Goal: Task Accomplishment & Management: Manage account settings

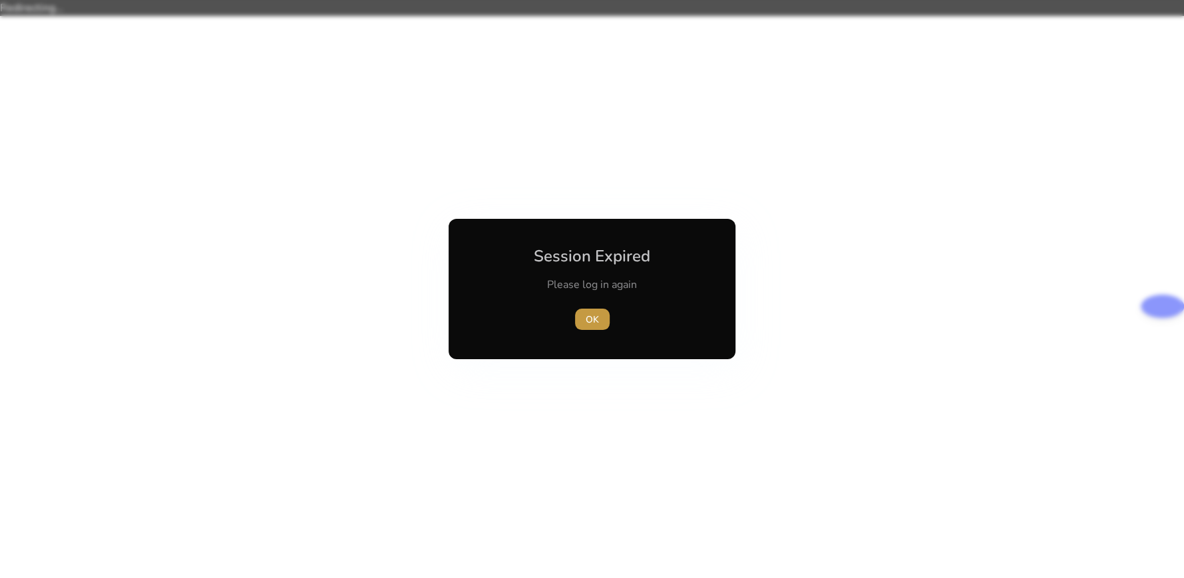
click at [582, 320] on span "button" at bounding box center [592, 319] width 35 height 32
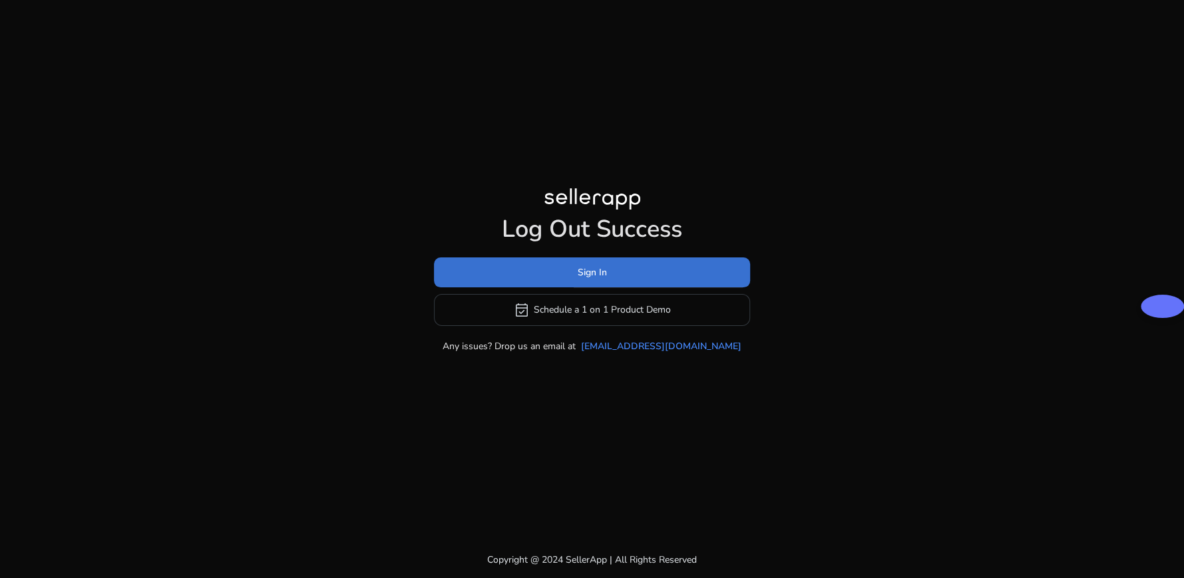
click at [578, 280] on span at bounding box center [592, 272] width 316 height 32
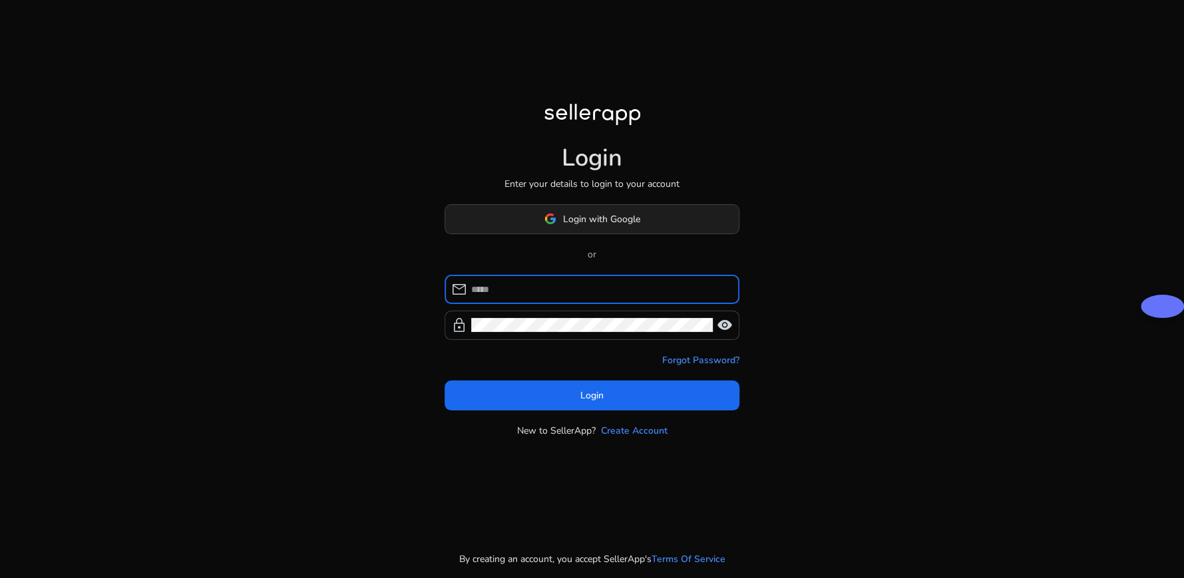
click at [560, 226] on span at bounding box center [591, 219] width 293 height 32
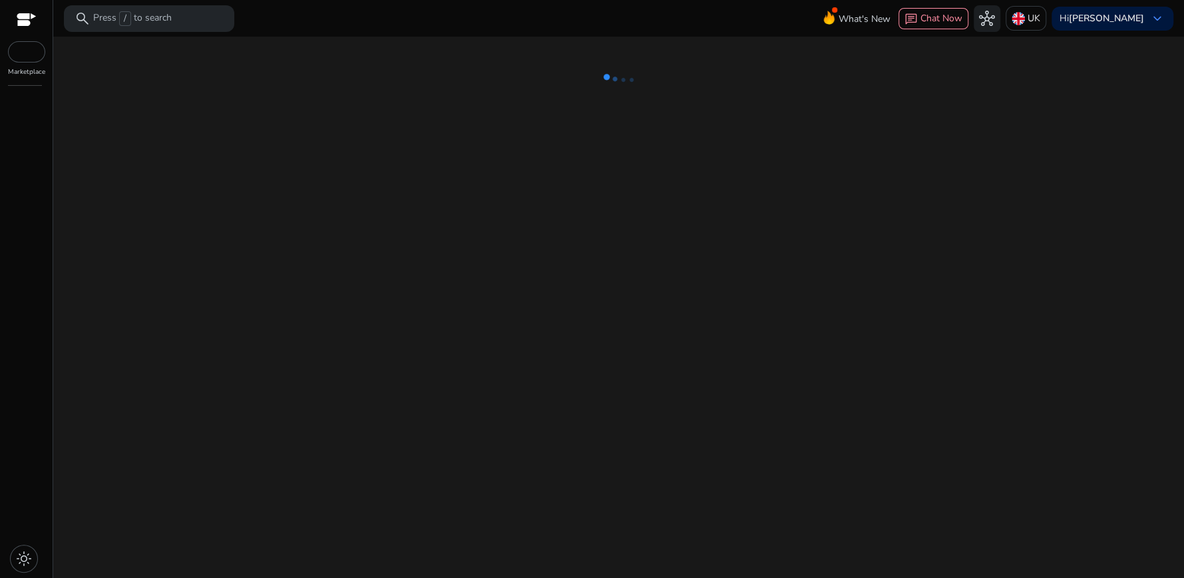
click at [520, 287] on div "We are getting things ready for you..." at bounding box center [619, 308] width 1120 height 542
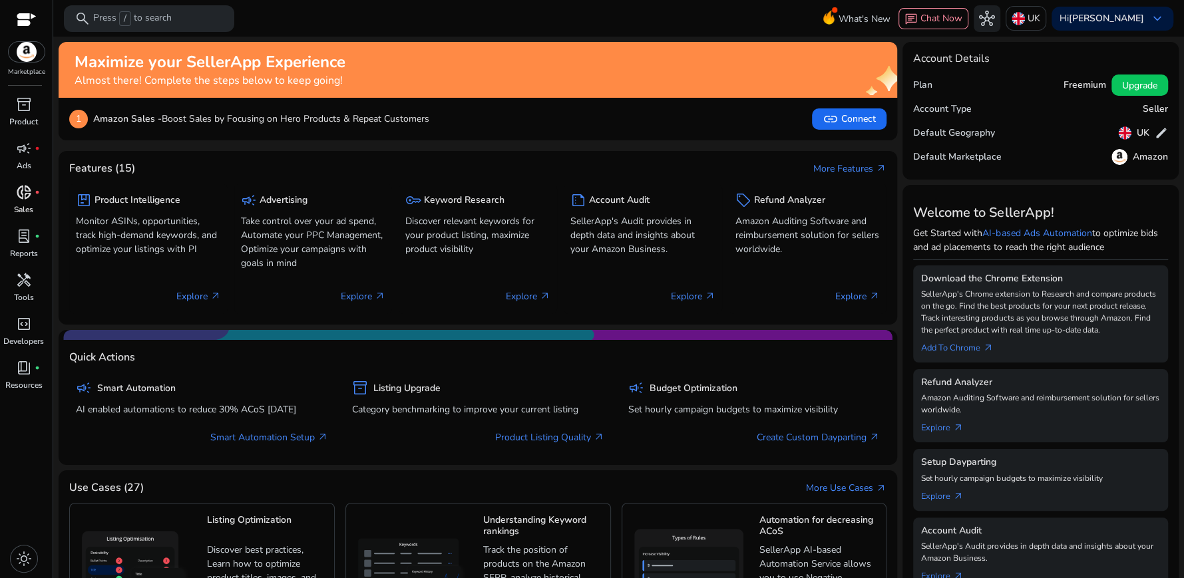
click at [26, 206] on p "Sales" at bounding box center [23, 210] width 19 height 12
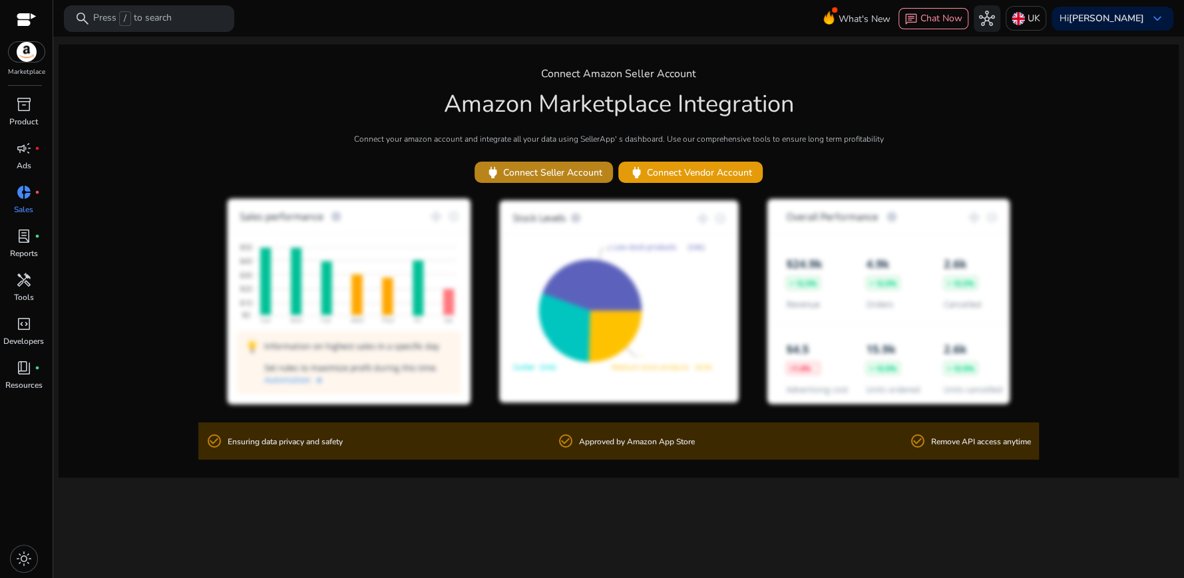
click at [510, 177] on span "power Connect Seller Account" at bounding box center [543, 172] width 117 height 15
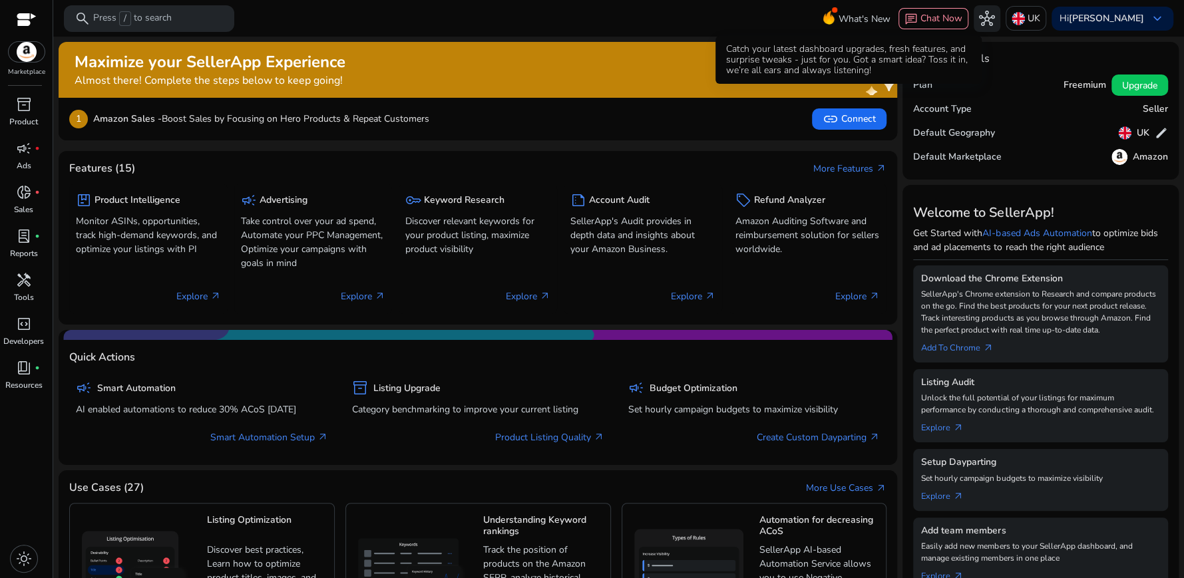
click at [838, 22] on span "What's New" at bounding box center [864, 18] width 52 height 23
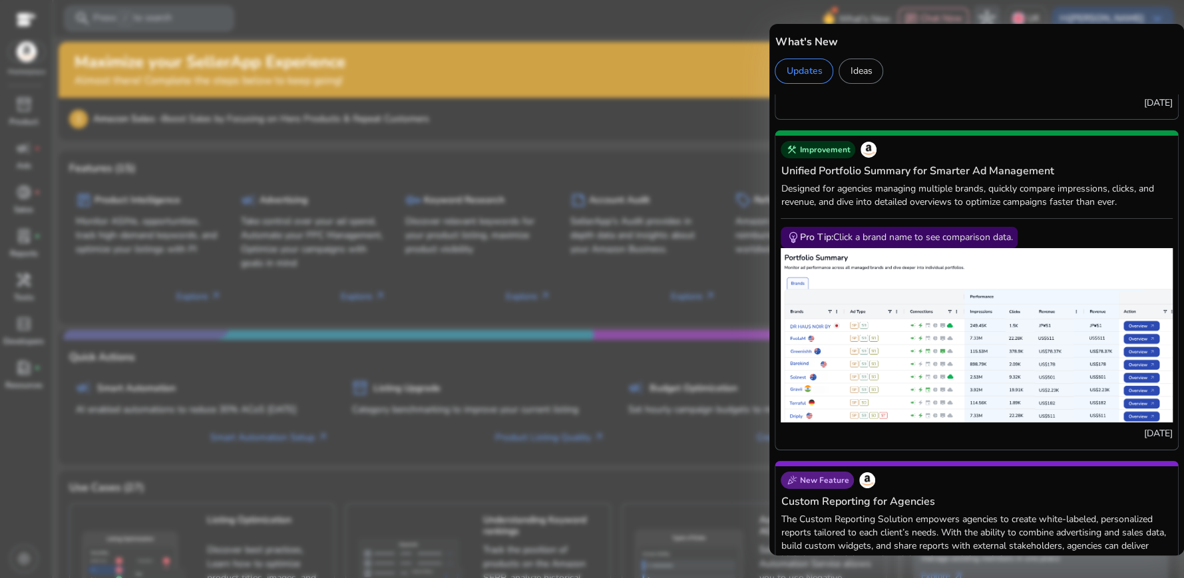
click at [655, 275] on div at bounding box center [592, 289] width 1184 height 578
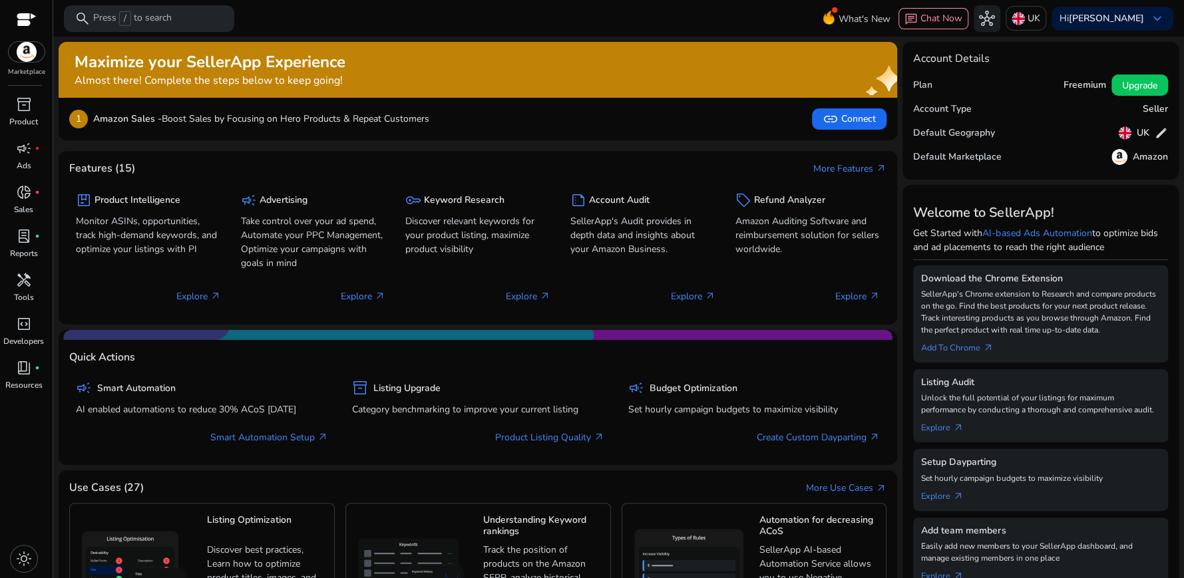
scroll to position [10, 0]
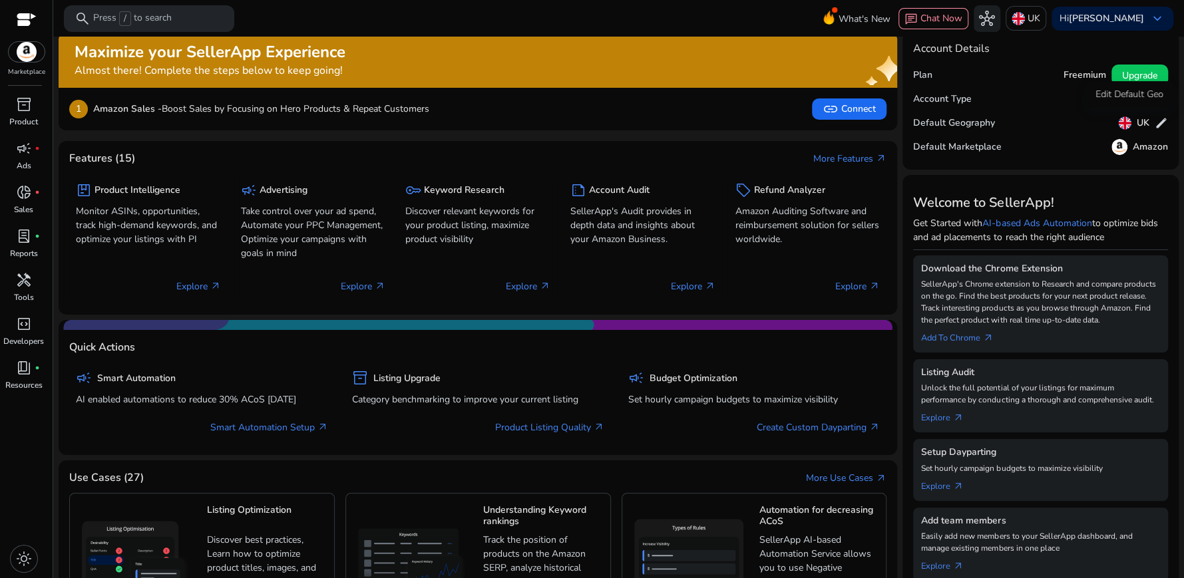
click at [1145, 121] on div "UK edit" at bounding box center [1143, 122] width 50 height 19
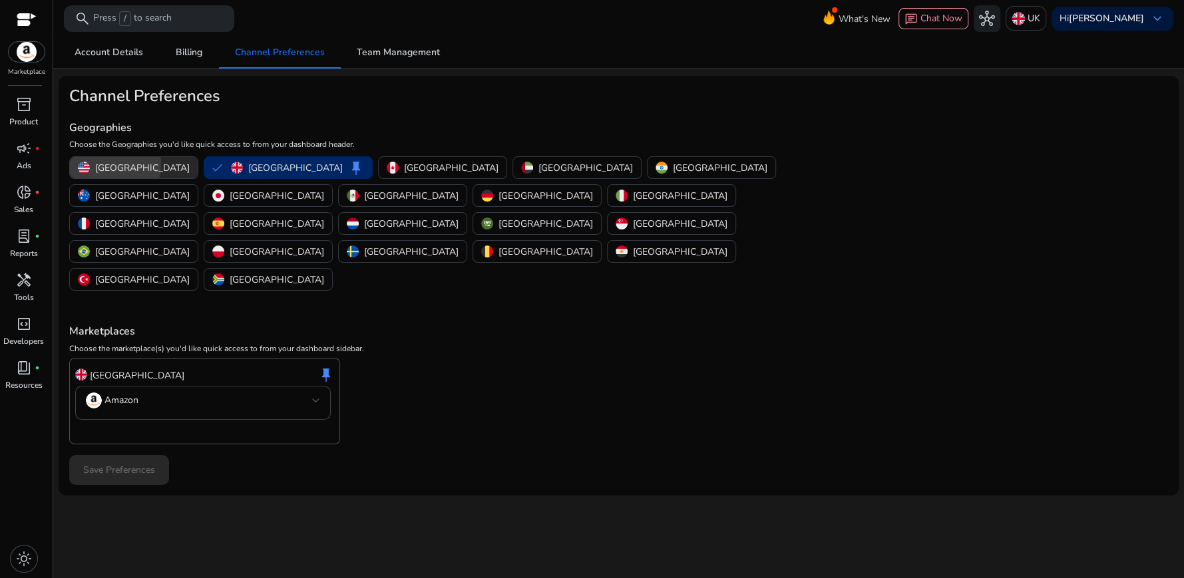
click at [106, 164] on p "United States" at bounding box center [142, 168] width 94 height 14
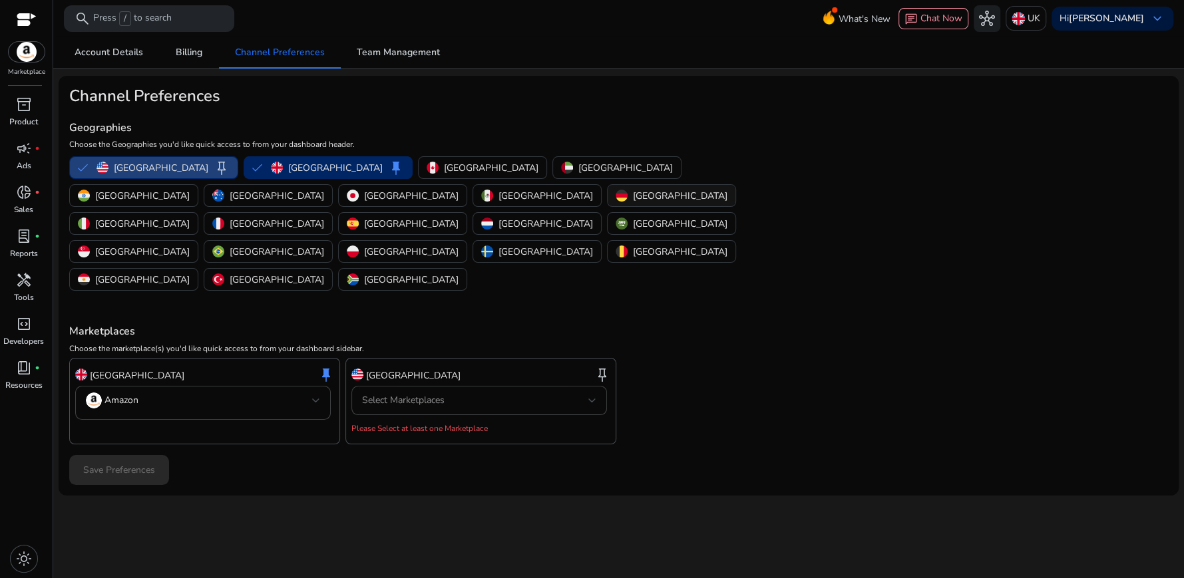
click at [633, 196] on p "Germany" at bounding box center [680, 196] width 94 height 14
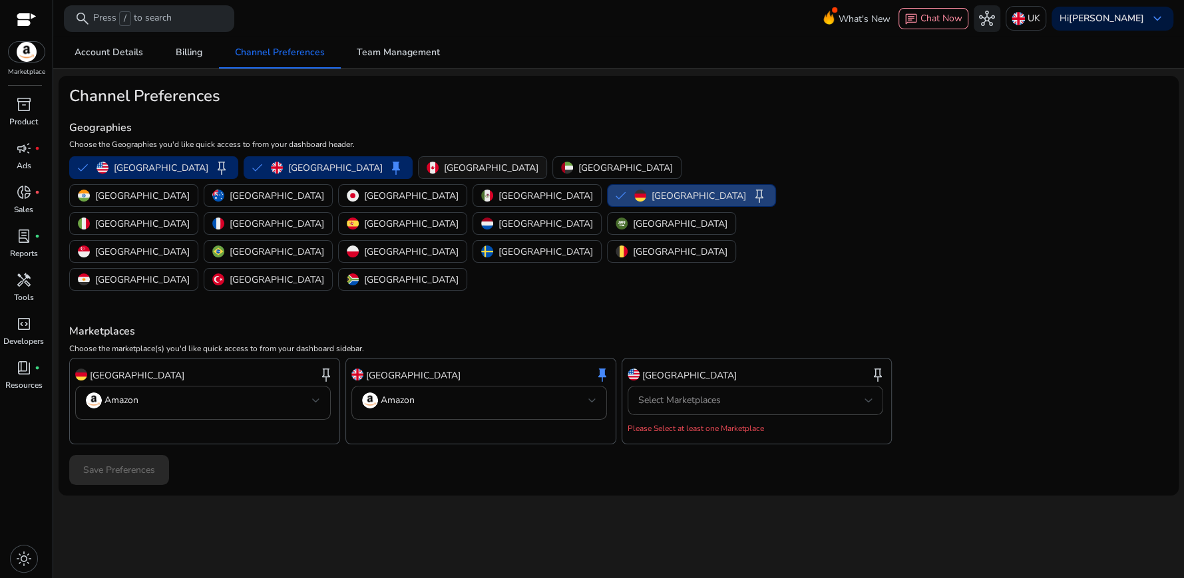
click at [444, 167] on p "Canada" at bounding box center [491, 168] width 94 height 14
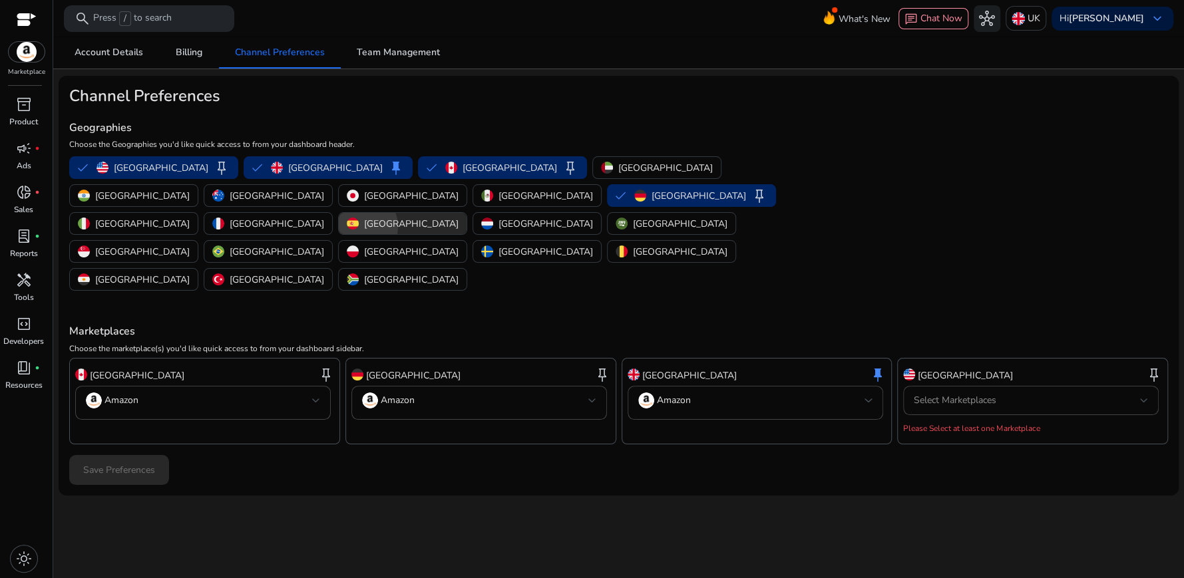
click at [403, 217] on div "Spain" at bounding box center [403, 224] width 112 height 14
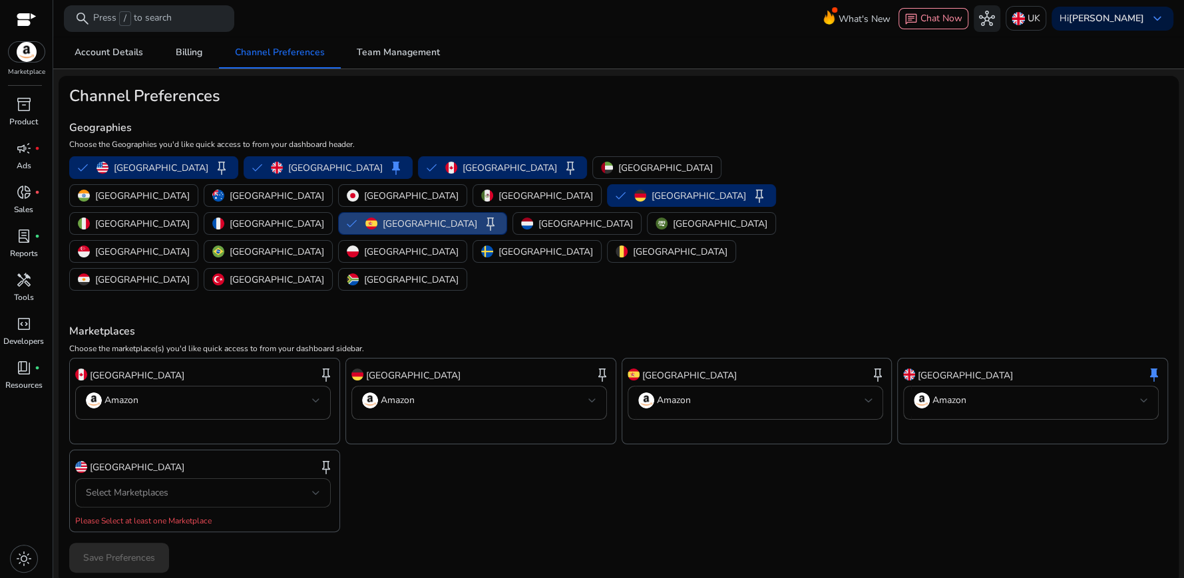
click at [112, 486] on span "Select Marketplaces" at bounding box center [127, 492] width 83 height 13
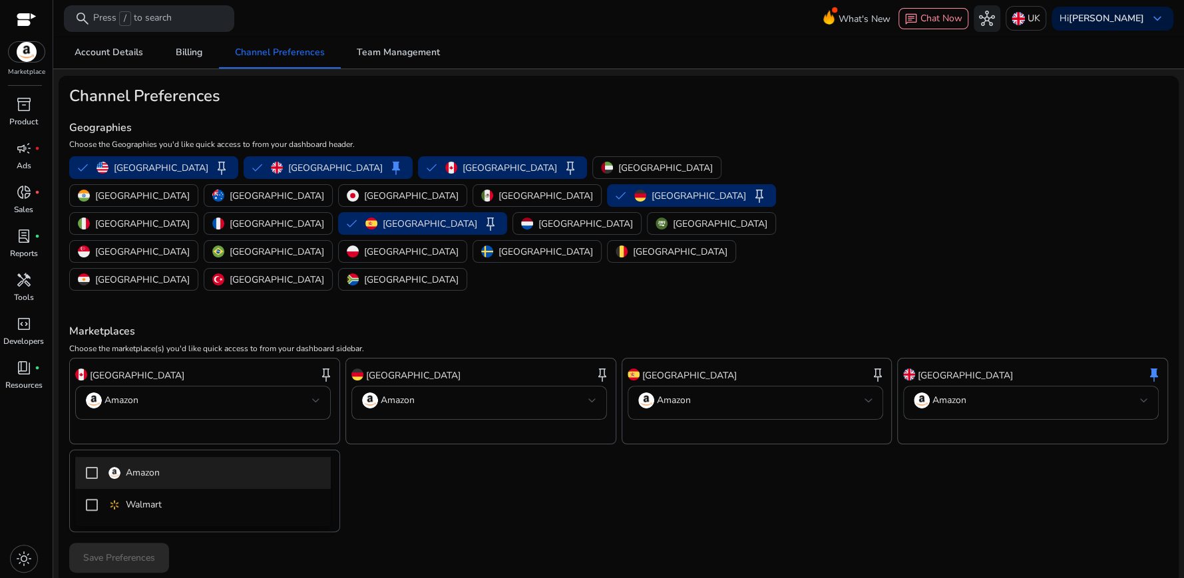
click at [86, 473] on mat-pseudo-checkbox at bounding box center [92, 473] width 12 height 12
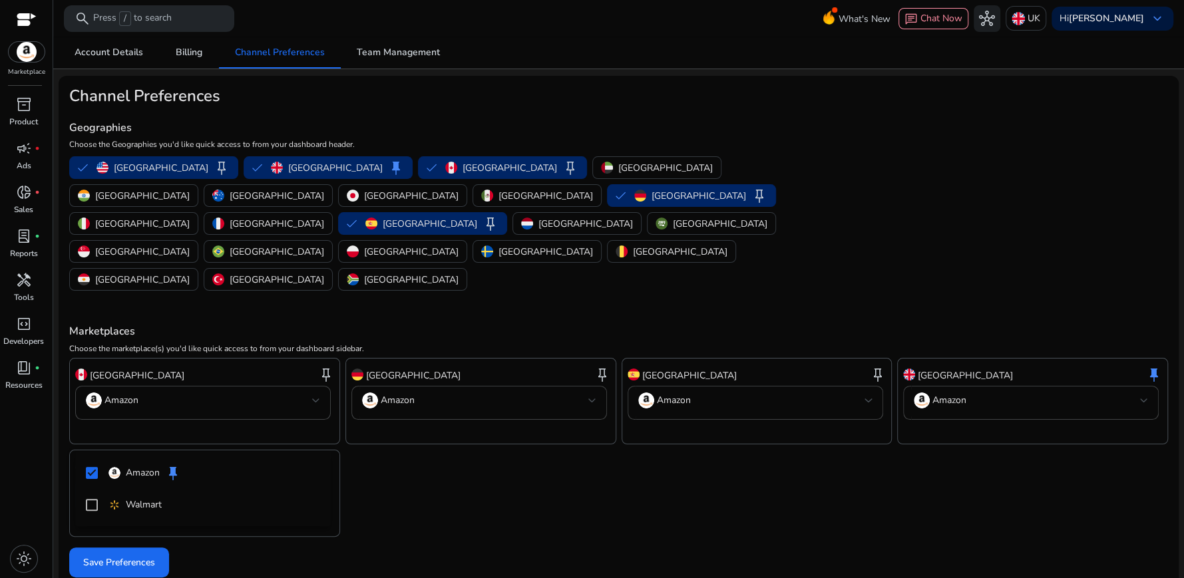
click at [120, 341] on div at bounding box center [592, 289] width 1184 height 578
click at [131, 546] on span at bounding box center [119, 562] width 100 height 32
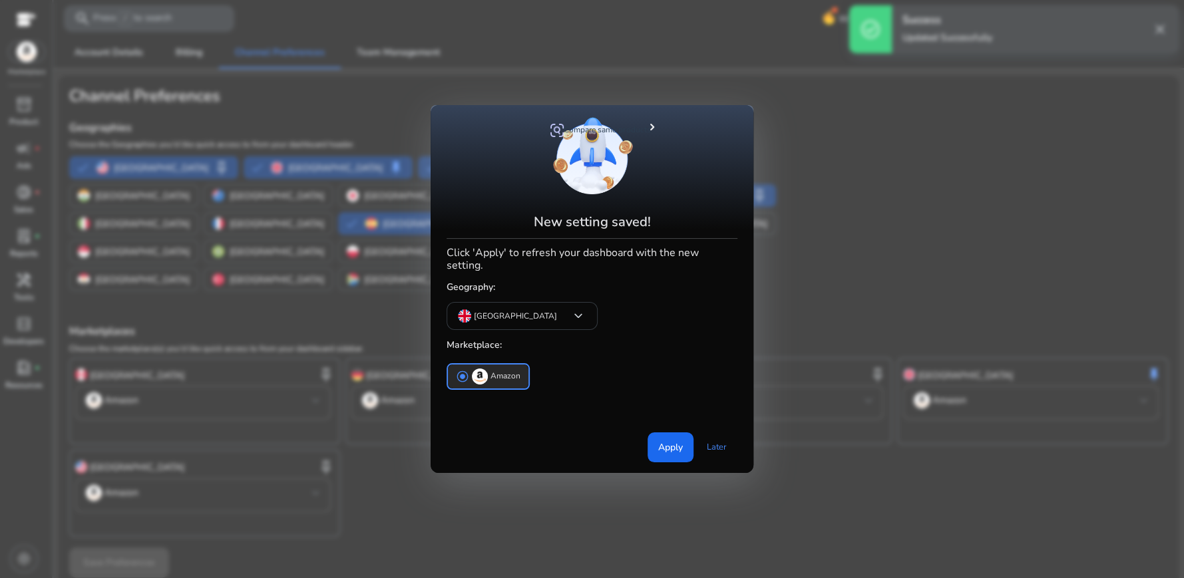
click at [365, 444] on div at bounding box center [592, 289] width 1184 height 578
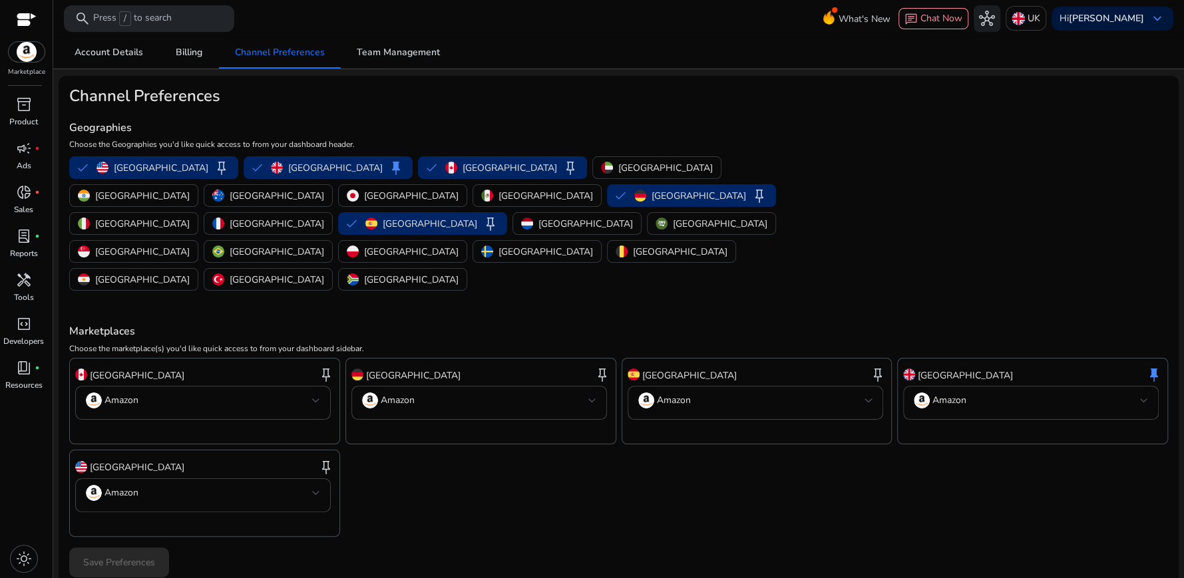
click at [109, 548] on div "Save Preferences" at bounding box center [618, 563] width 1099 height 30
click at [21, 154] on span "campaign" at bounding box center [24, 148] width 16 height 16
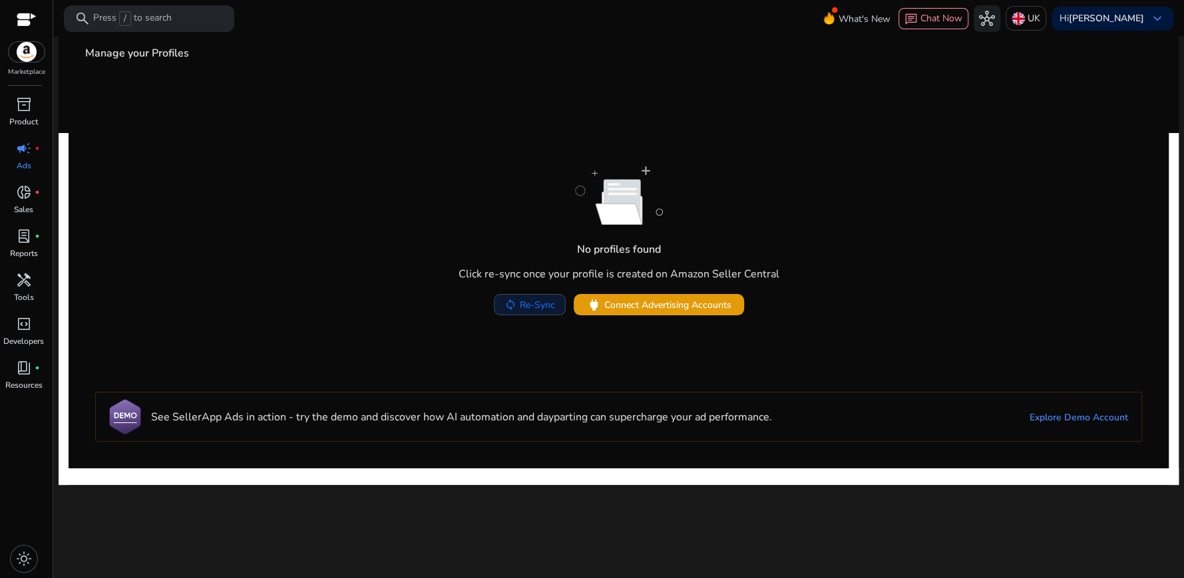
click at [529, 311] on span "Re-Sync" at bounding box center [537, 305] width 35 height 14
click at [23, 153] on span "campaign" at bounding box center [24, 148] width 16 height 16
click at [27, 233] on span "lab_profile" at bounding box center [24, 236] width 16 height 16
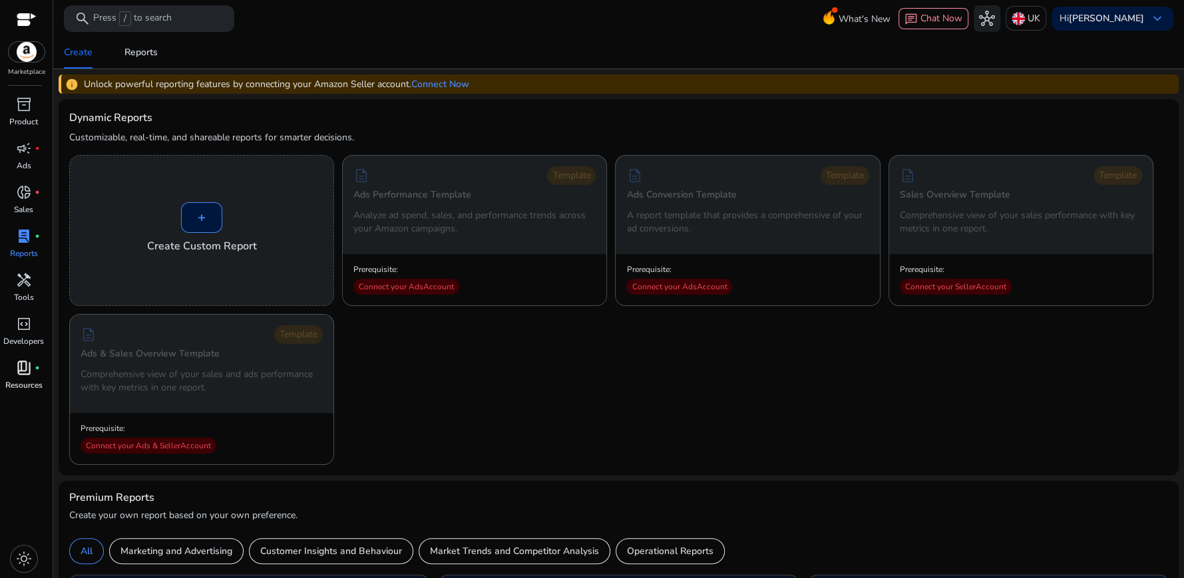
click at [23, 373] on span "book_4" at bounding box center [24, 368] width 16 height 16
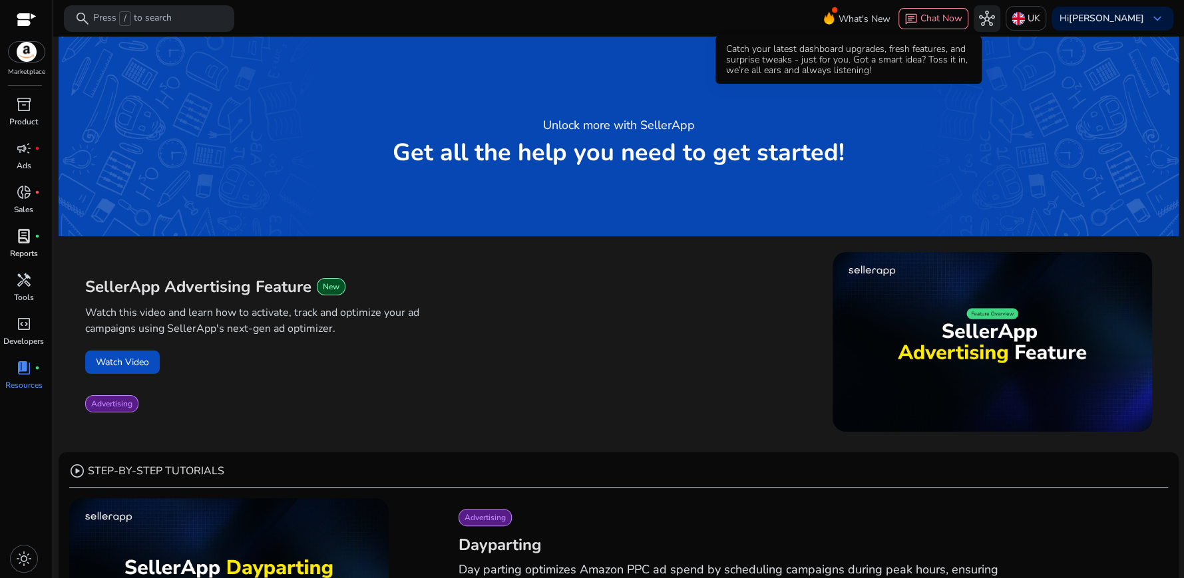
click at [838, 18] on span "What's New" at bounding box center [864, 18] width 52 height 23
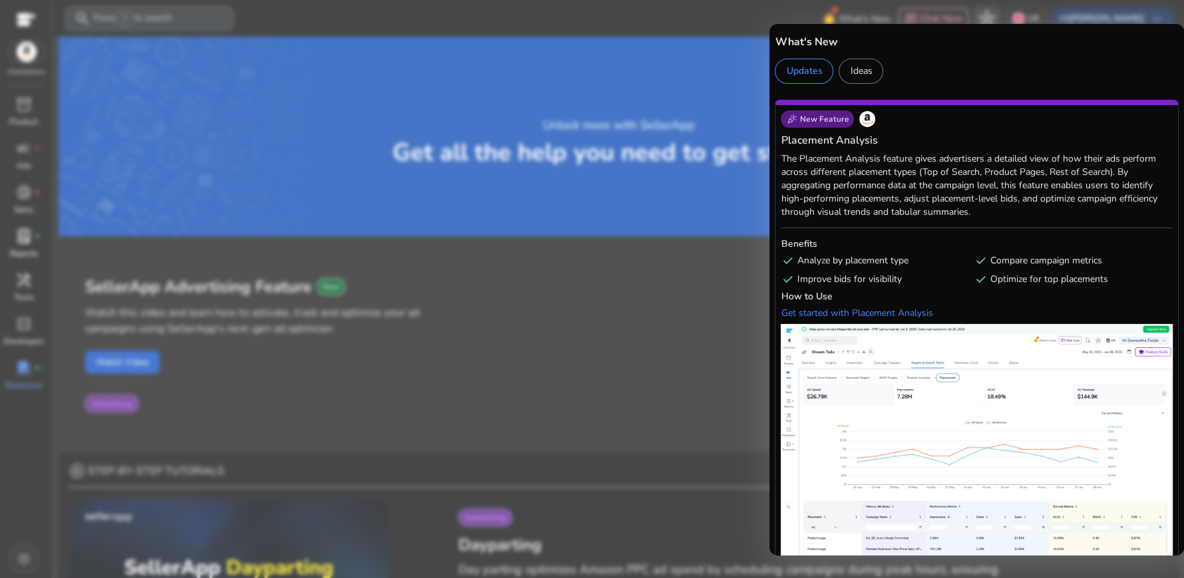
click at [467, 76] on div at bounding box center [592, 289] width 1184 height 578
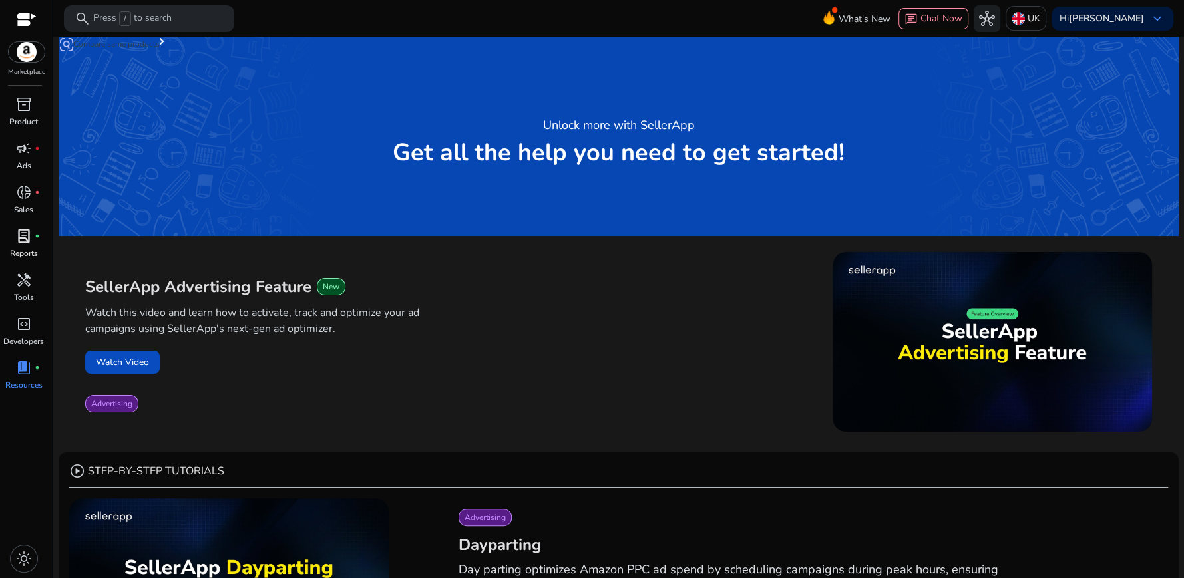
click at [205, 88] on div "Unlock more with SellerApp Get all the help you need to get started!" at bounding box center [619, 137] width 1120 height 200
click at [27, 55] on img at bounding box center [27, 52] width 36 height 20
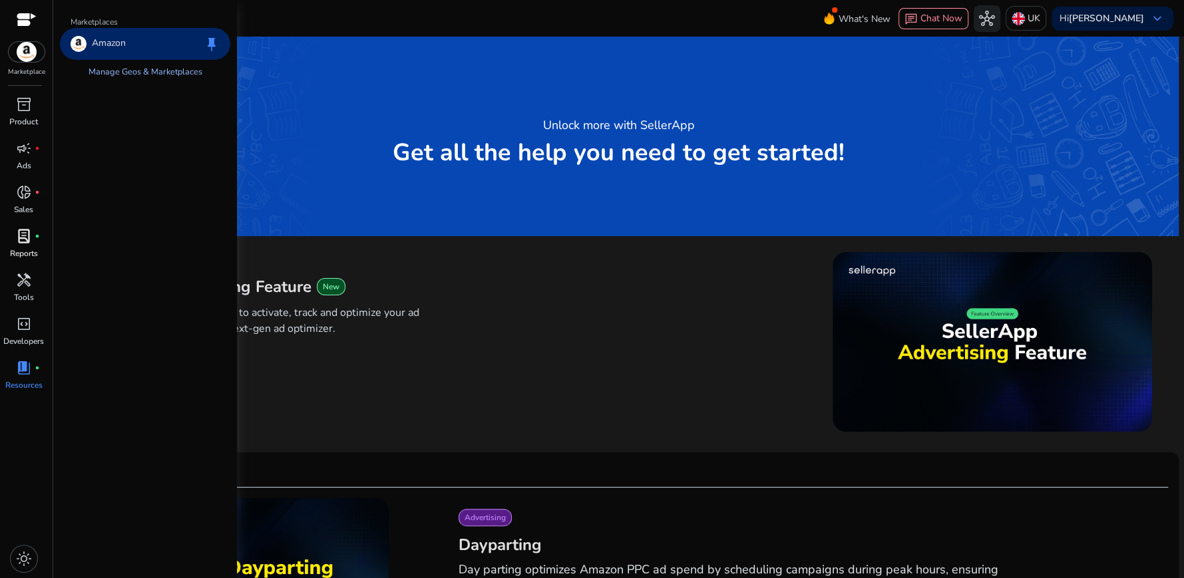
click at [140, 77] on link "Manage Geos & Marketplaces" at bounding box center [145, 72] width 135 height 24
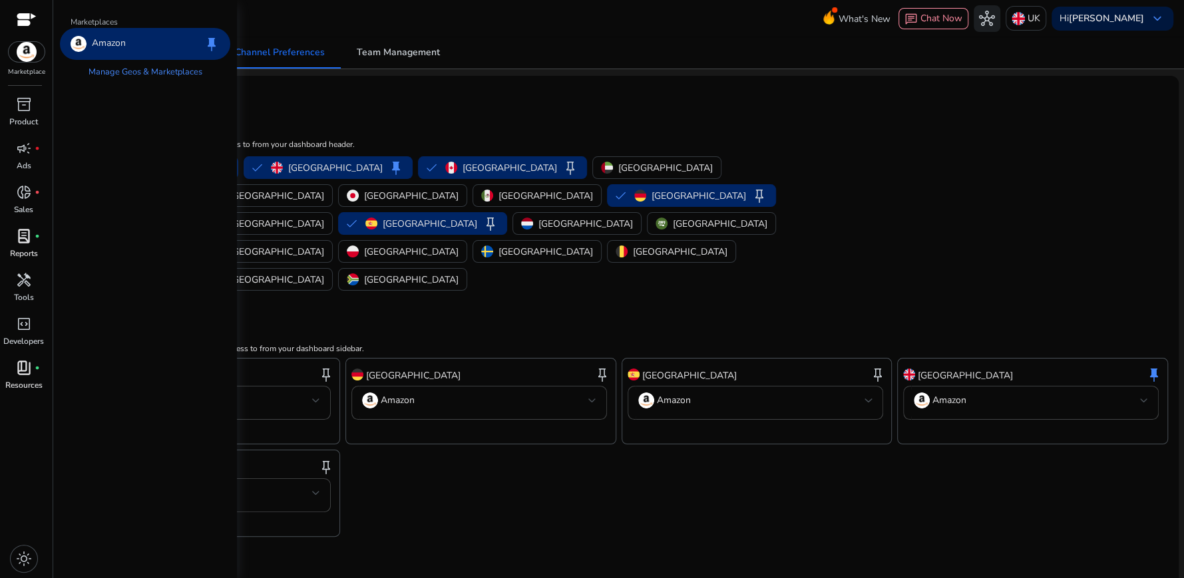
click at [27, 20] on div at bounding box center [27, 20] width 20 height 15
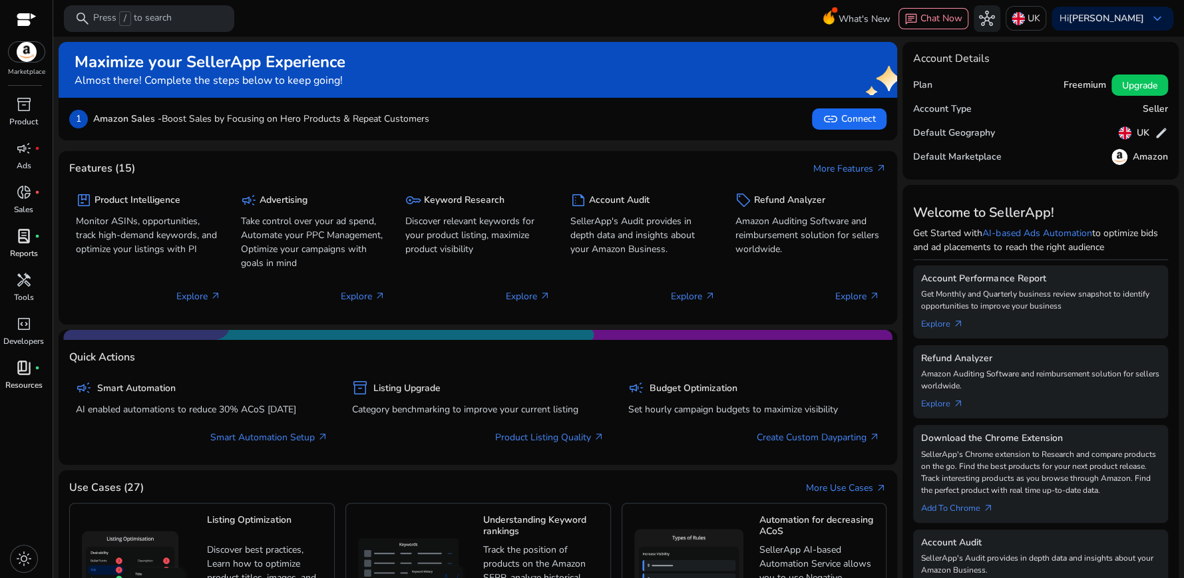
click at [526, 138] on div "1 Amazon Sales - Boost Sales by Focusing on Hero Products & Repeat Customers li…" at bounding box center [478, 119] width 838 height 43
click at [1123, 88] on span "Upgrade" at bounding box center [1139, 86] width 35 height 14
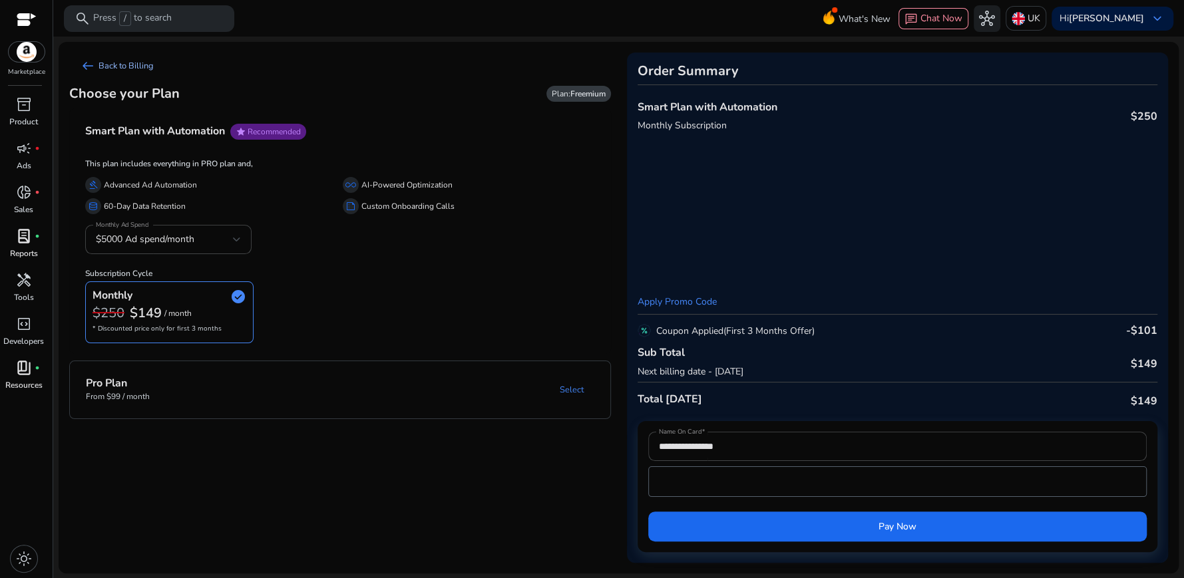
click at [88, 65] on span "arrow_left_alt" at bounding box center [88, 66] width 16 height 16
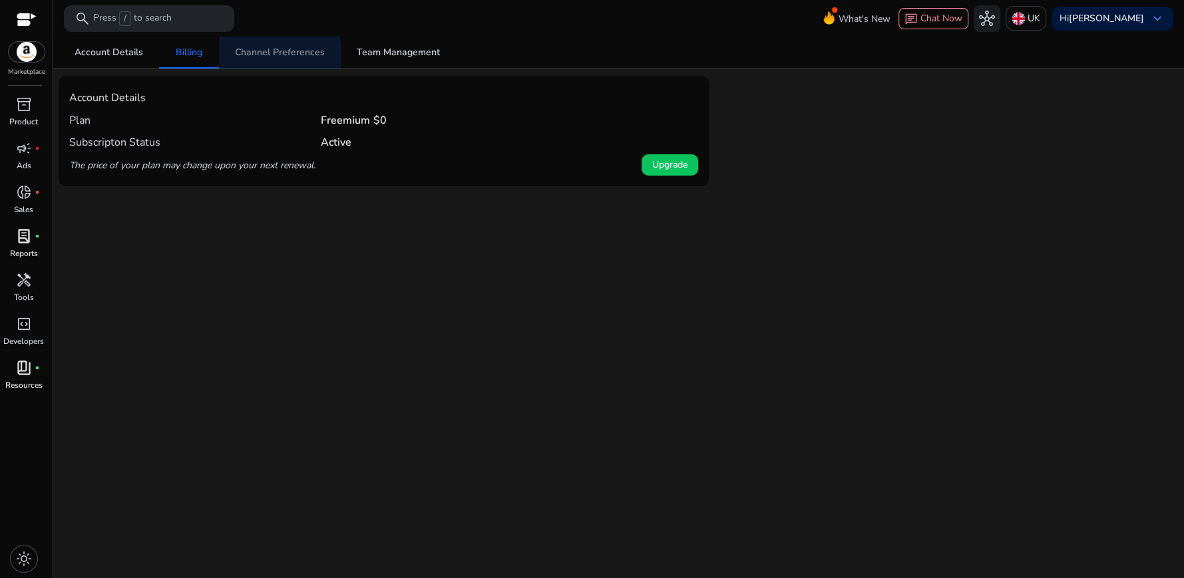
click at [270, 56] on span "Channel Preferences" at bounding box center [280, 52] width 90 height 9
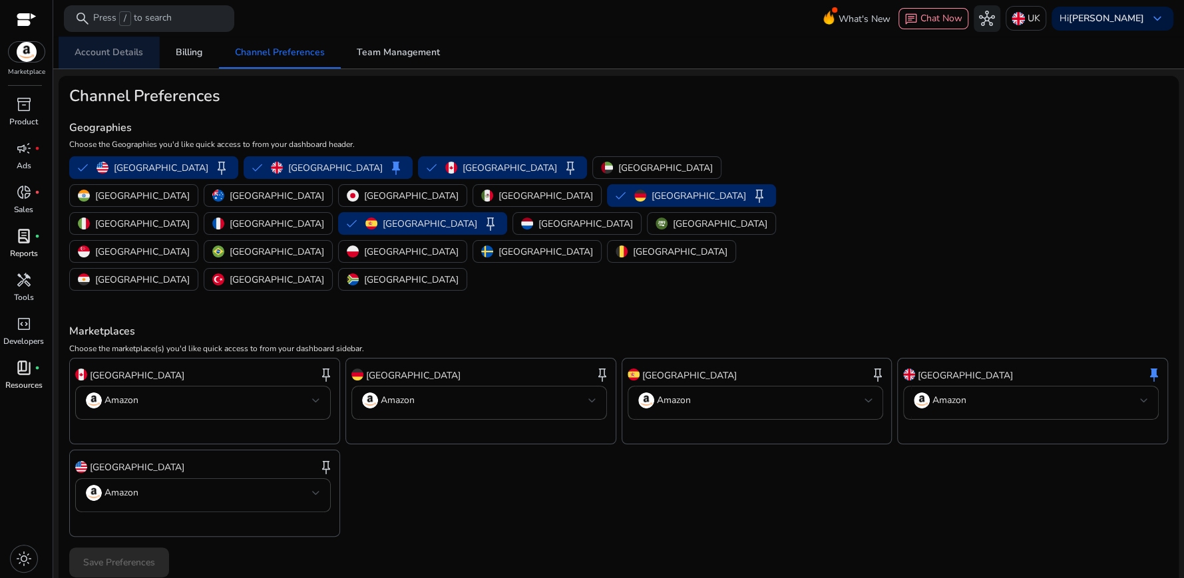
click at [109, 53] on span "Account Details" at bounding box center [109, 52] width 69 height 9
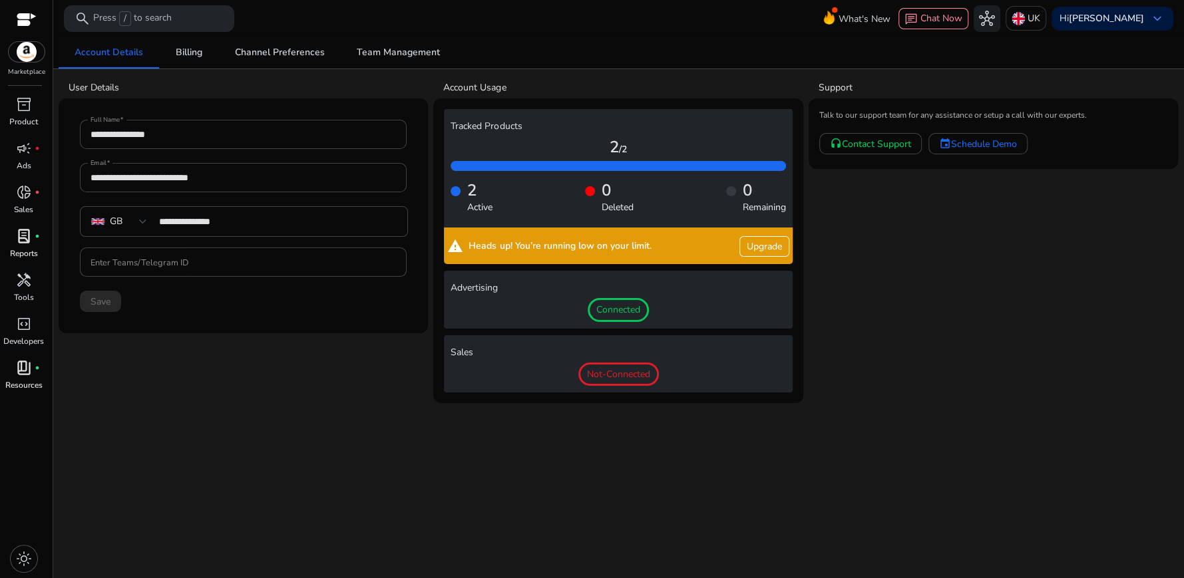
click at [258, 303] on div "Save" at bounding box center [243, 301] width 327 height 21
click at [37, 152] on div "campaign fiber_manual_record" at bounding box center [23, 148] width 37 height 21
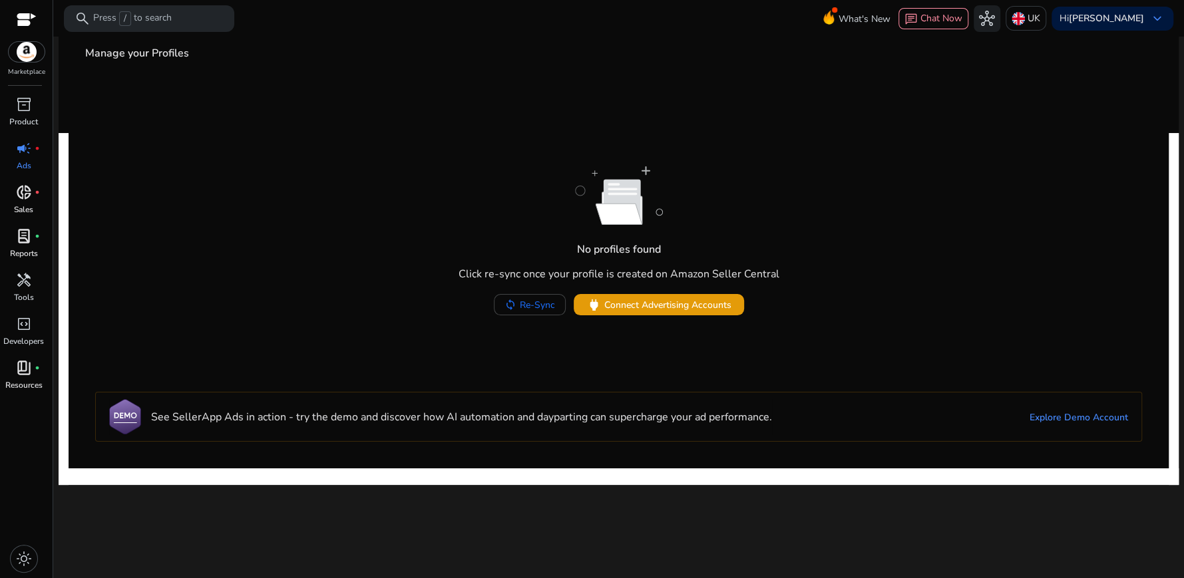
click at [27, 190] on span "donut_small" at bounding box center [24, 192] width 16 height 16
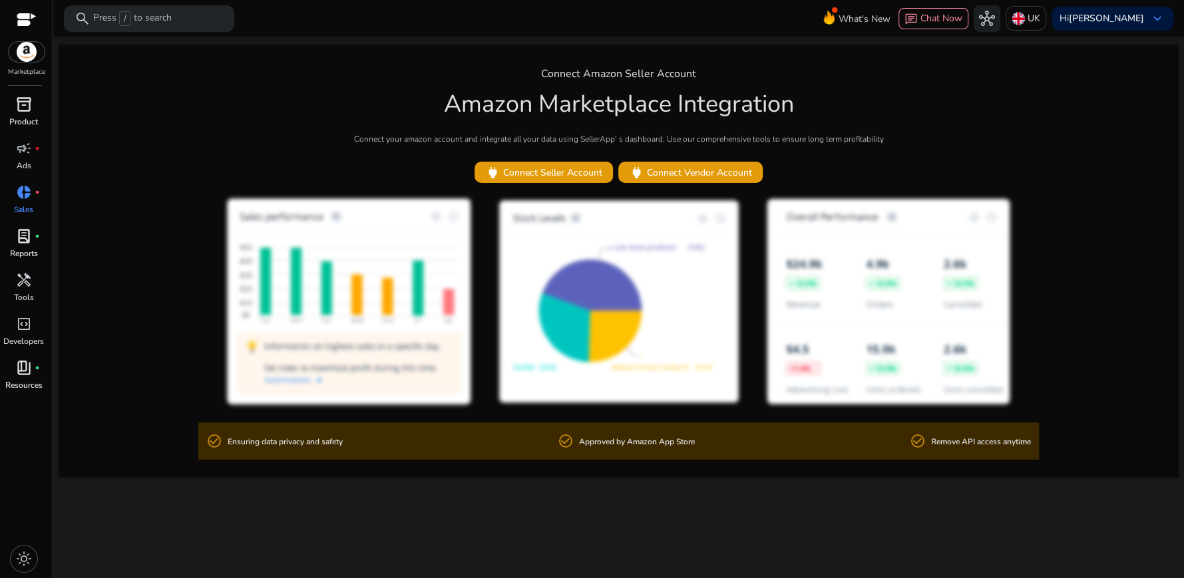
click at [29, 116] on p "Product" at bounding box center [23, 122] width 29 height 12
